Goal: Check status: Check status

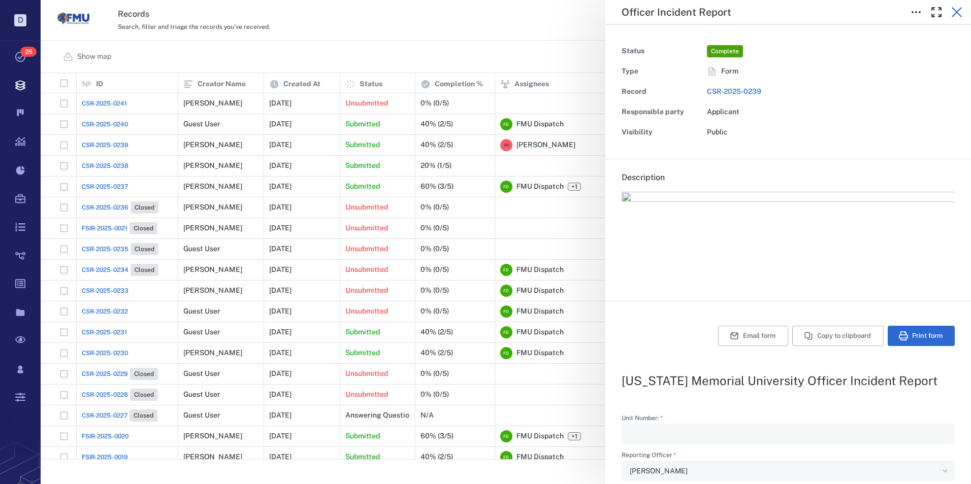
click at [953, 11] on icon "button" at bounding box center [957, 12] width 12 height 12
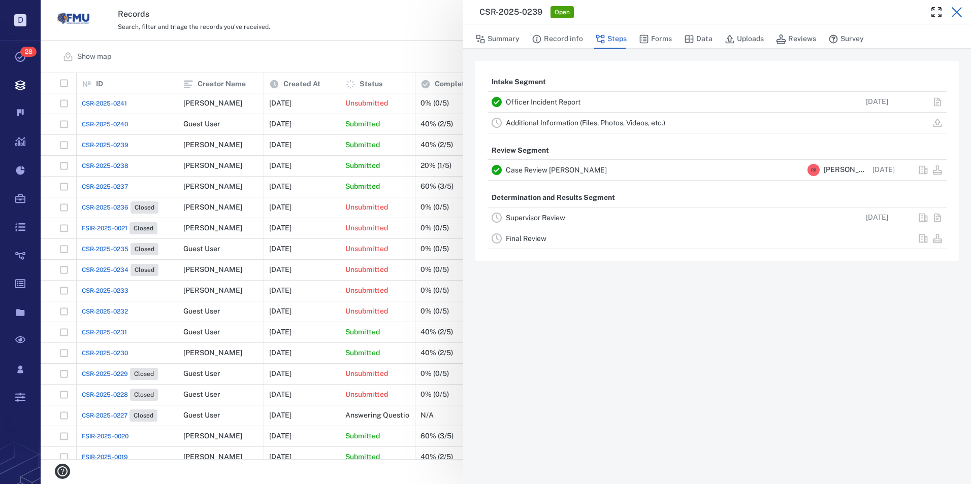
click at [961, 14] on icon "button" at bounding box center [957, 12] width 12 height 12
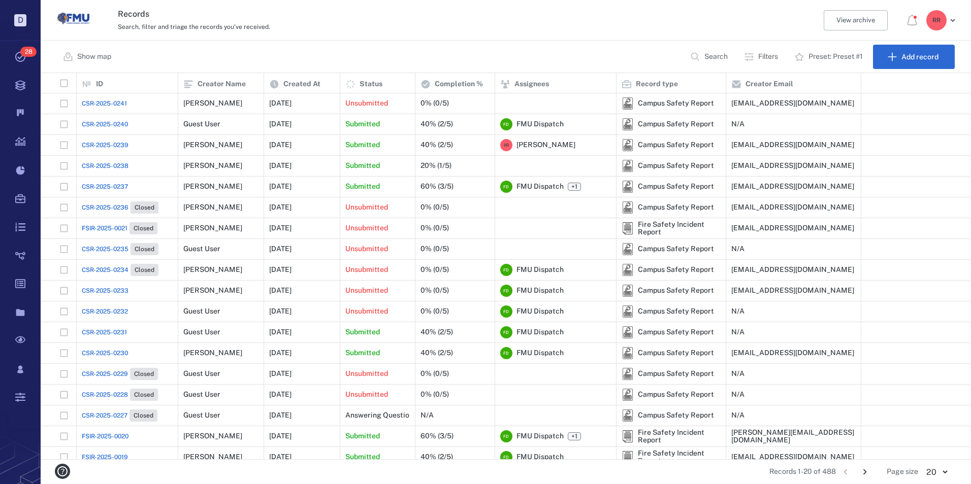
click at [101, 104] on span "CSR-2025-0241" at bounding box center [104, 103] width 45 height 9
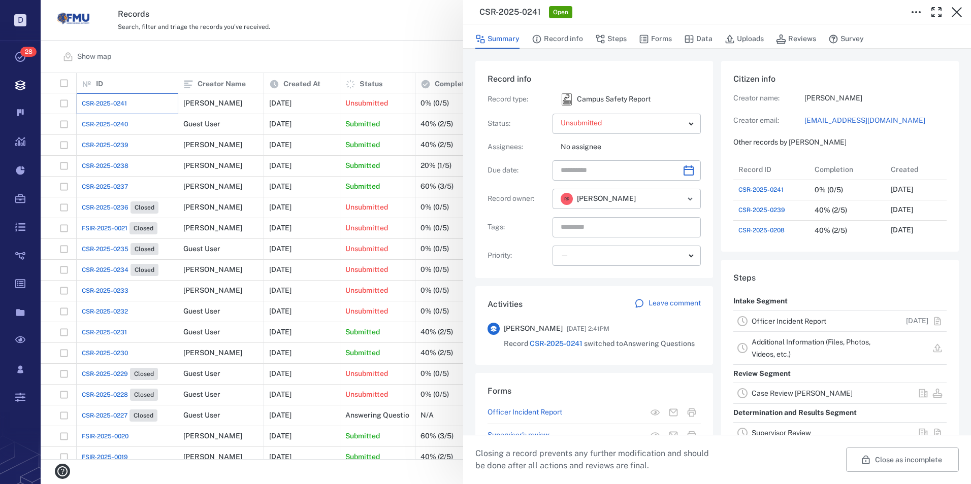
scroll to position [427, 194]
click at [771, 317] on link "Officer Incident Report" at bounding box center [789, 321] width 75 height 8
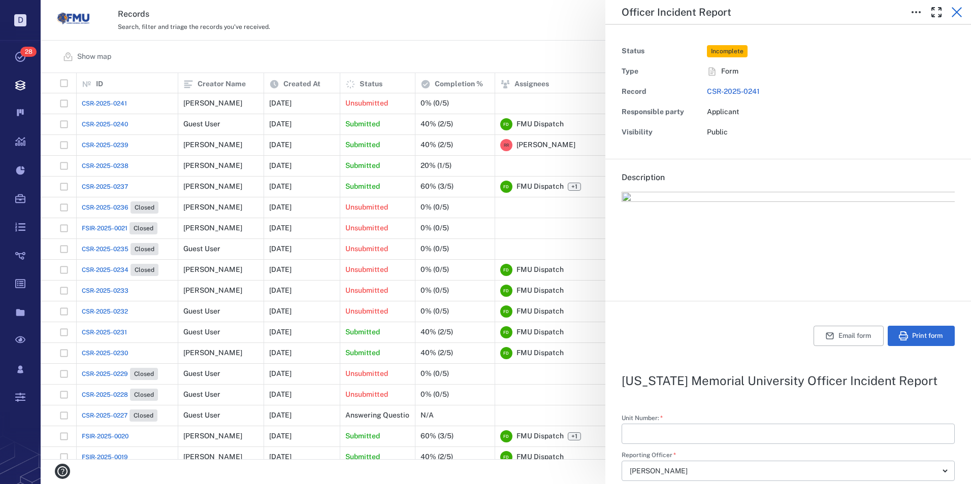
click at [960, 15] on icon "button" at bounding box center [957, 12] width 12 height 12
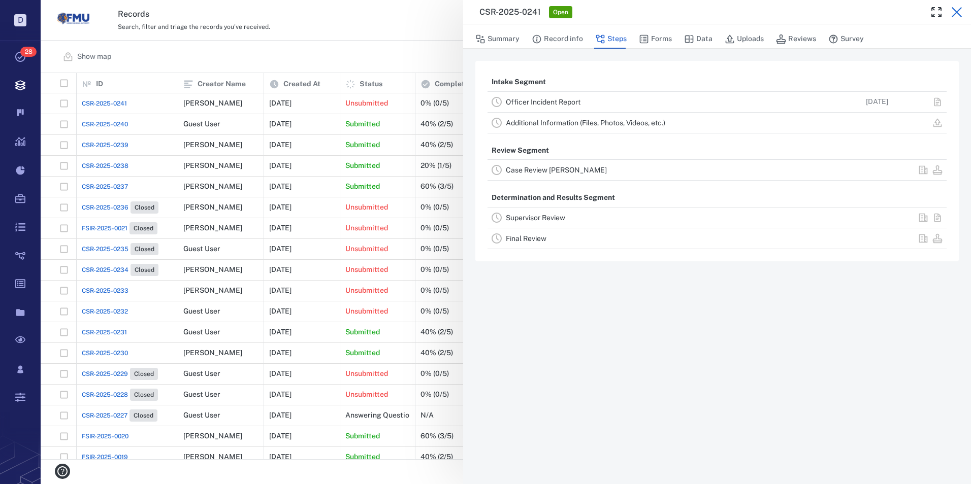
click at [957, 12] on icon "button" at bounding box center [957, 12] width 10 height 10
